Goal: Communication & Community: Connect with others

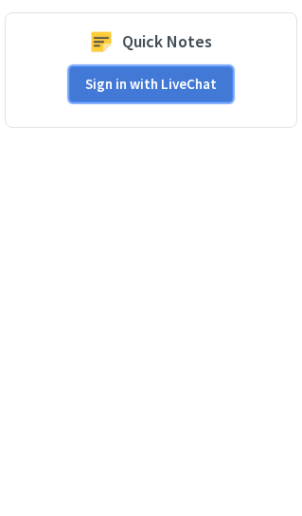
click at [121, 86] on button "Sign in with LiveChat" at bounding box center [151, 84] width 164 height 36
click at [155, 94] on button "Sign in with LiveChat" at bounding box center [151, 84] width 164 height 36
click at [120, 87] on button "Sign in with LiveChat" at bounding box center [151, 84] width 164 height 36
click at [159, 82] on button "Sign in with LiveChat" at bounding box center [151, 84] width 164 height 36
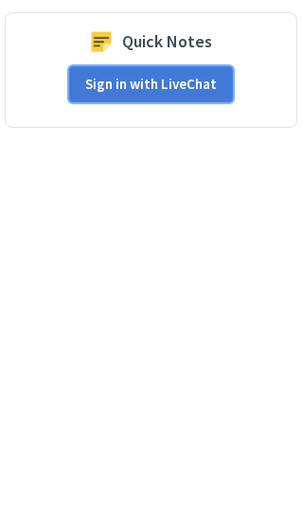
click at [159, 82] on button "Sign in with LiveChat" at bounding box center [151, 84] width 164 height 36
click at [118, 99] on button "Sign in with LiveChat" at bounding box center [151, 84] width 164 height 36
